Goal: Information Seeking & Learning: Check status

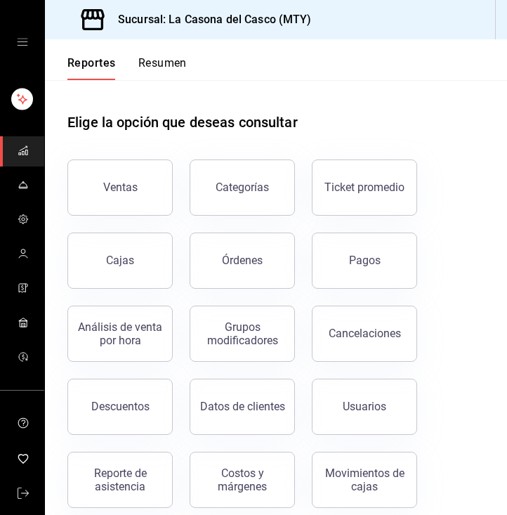
click at [148, 67] on button "Resumen" at bounding box center [162, 68] width 48 height 24
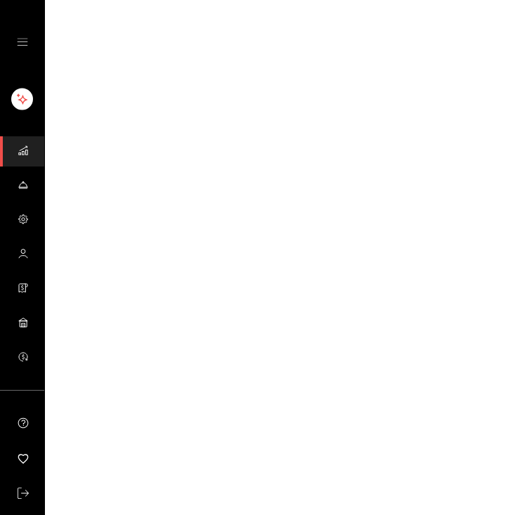
click at [148, 0] on html "GANA 1 MES GRATIS EN TU SUSCRIPCIÓN AQUÍ ¿Recuerdas cómo empezó tu restaurante?…" at bounding box center [253, 0] width 507 height 0
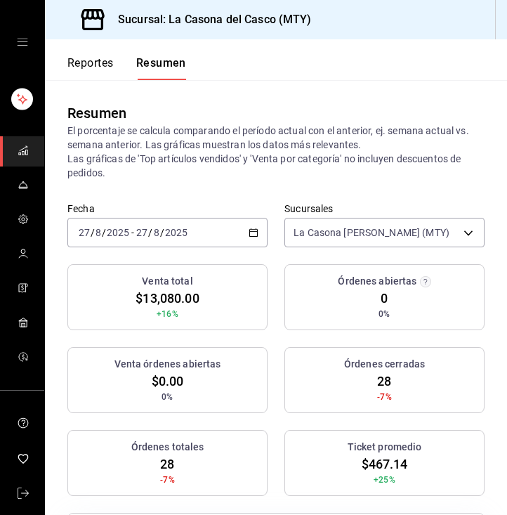
click at [99, 69] on button "Reportes" at bounding box center [90, 68] width 46 height 24
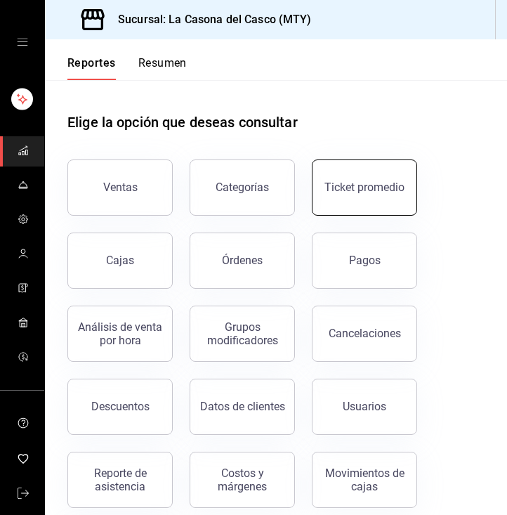
click at [400, 201] on button "Ticket promedio" at bounding box center [364, 187] width 105 height 56
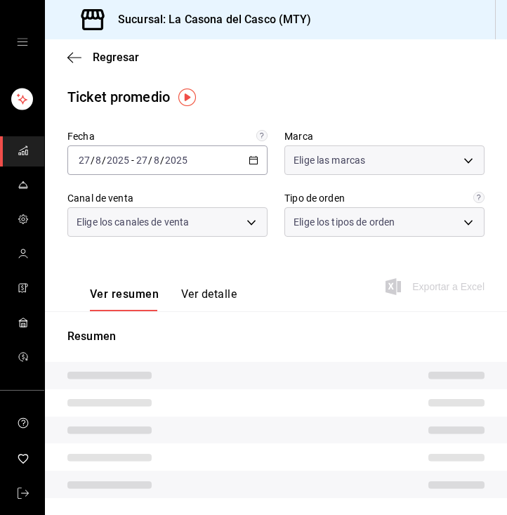
type input "7e4e7643-bc2c-442b-8a2a-9b04da6139a5"
type input "PARROT,UBER_EATS,RAPPI,DIDI_FOOD,ONLINE"
type input "37725a56-1572-4593-a8c9-f3487361729a,12c83e59-1750-49d3-bd42-14b7f767bf51,EXTER…"
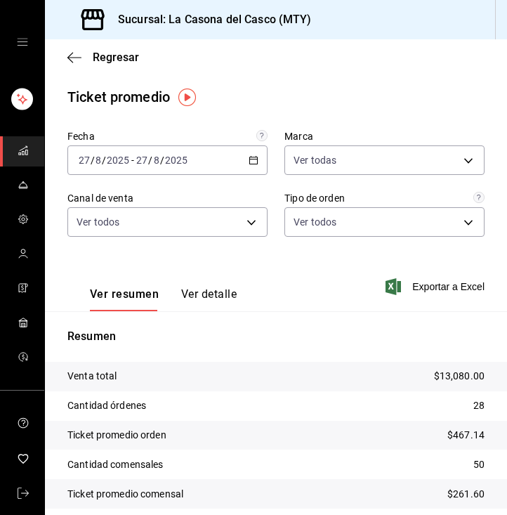
click at [213, 292] on button "Ver detalle" at bounding box center [208, 299] width 55 height 24
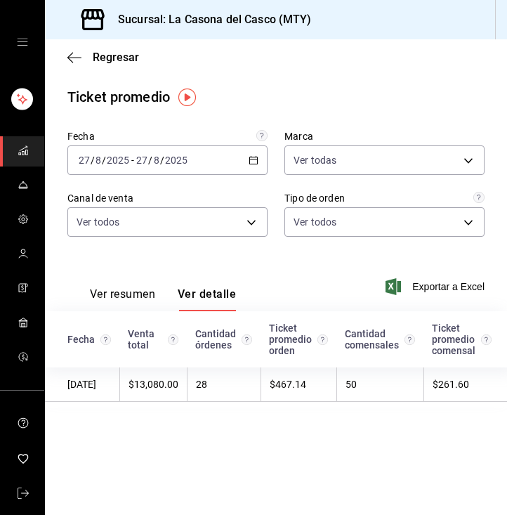
click at [130, 290] on button "Ver resumen" at bounding box center [122, 299] width 65 height 24
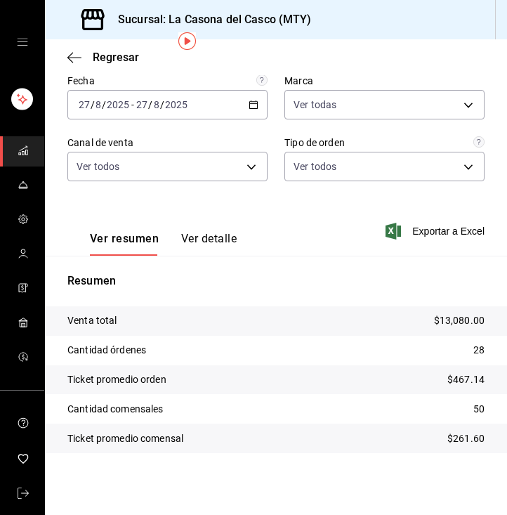
scroll to position [55, 0]
click at [86, 57] on span "Regresar" at bounding box center [103, 57] width 72 height 13
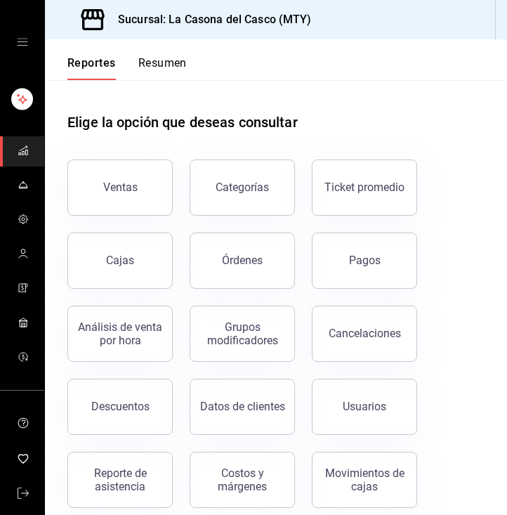
click at [180, 57] on button "Resumen" at bounding box center [162, 68] width 48 height 24
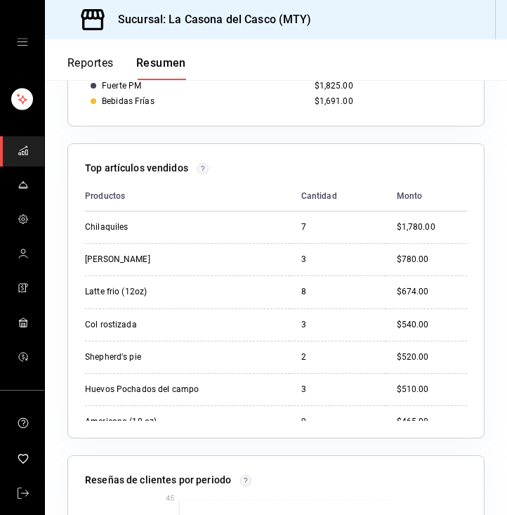
scroll to position [915, 0]
